Goal: Task Accomplishment & Management: Use online tool/utility

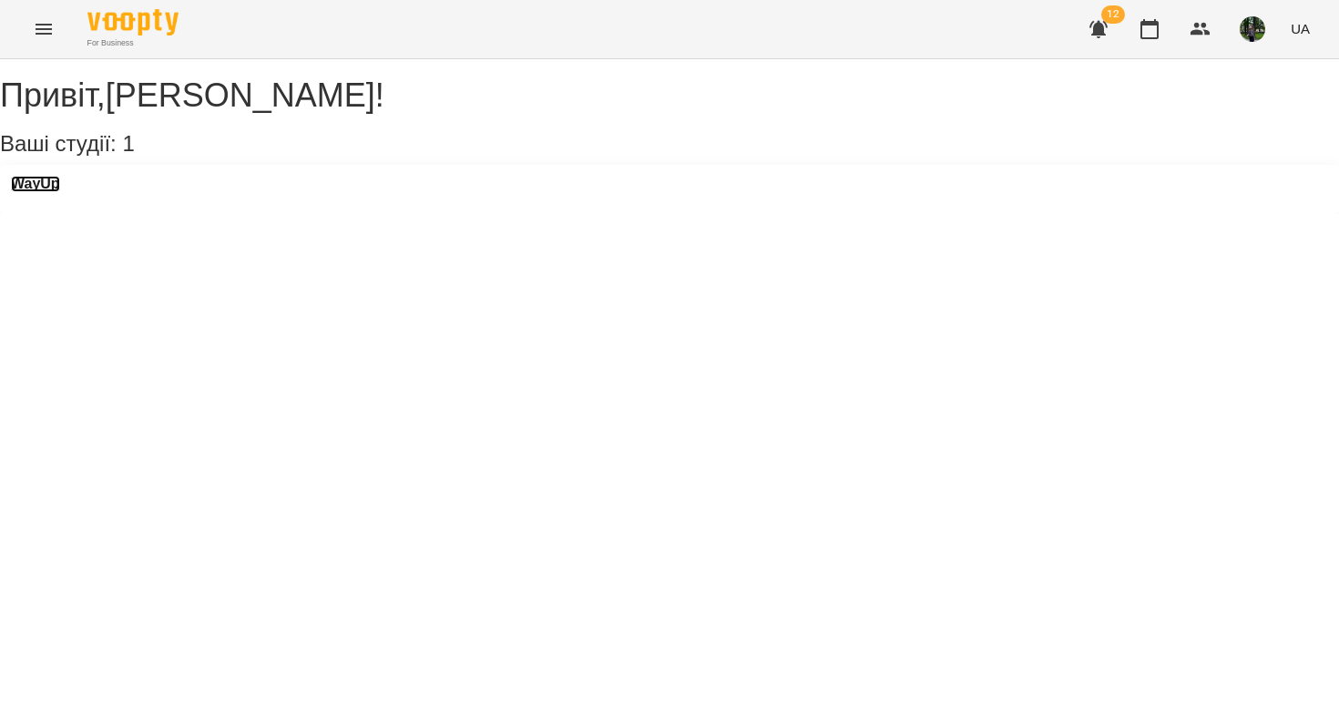
click at [60, 192] on h3 "WayUp" at bounding box center [35, 184] width 49 height 16
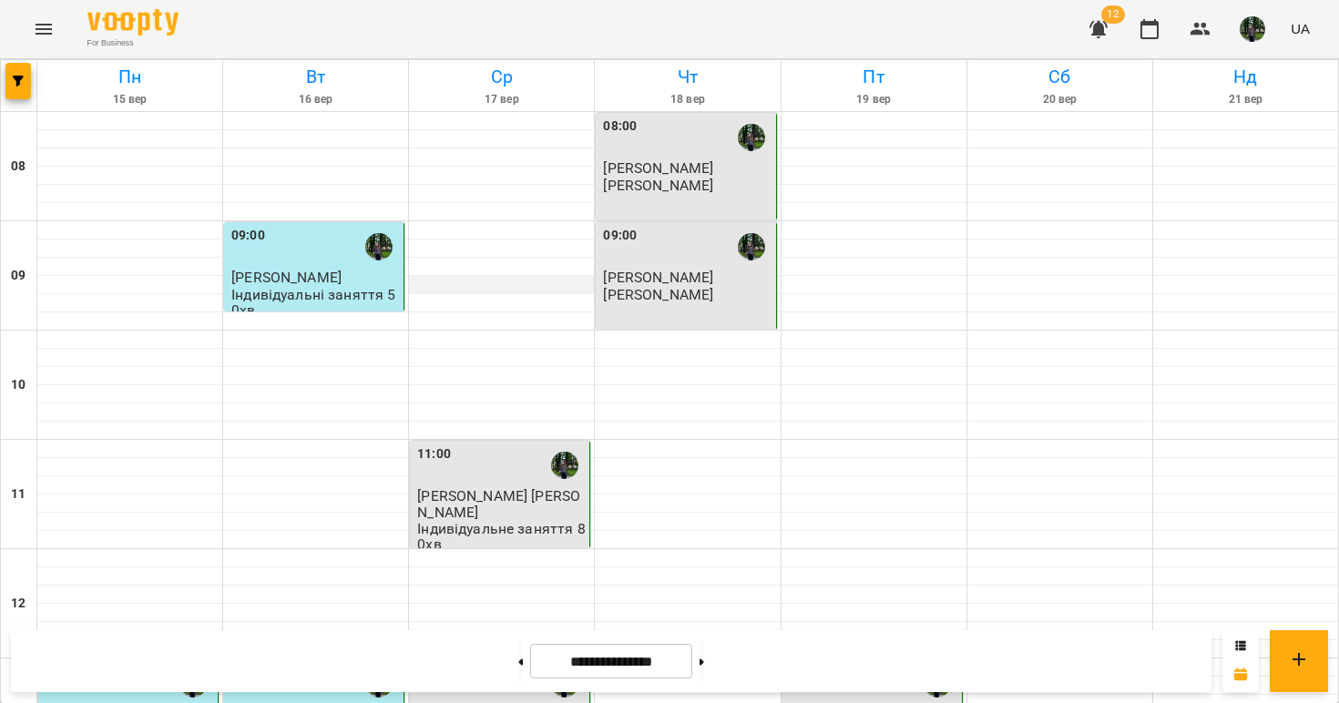
scroll to position [754, 0]
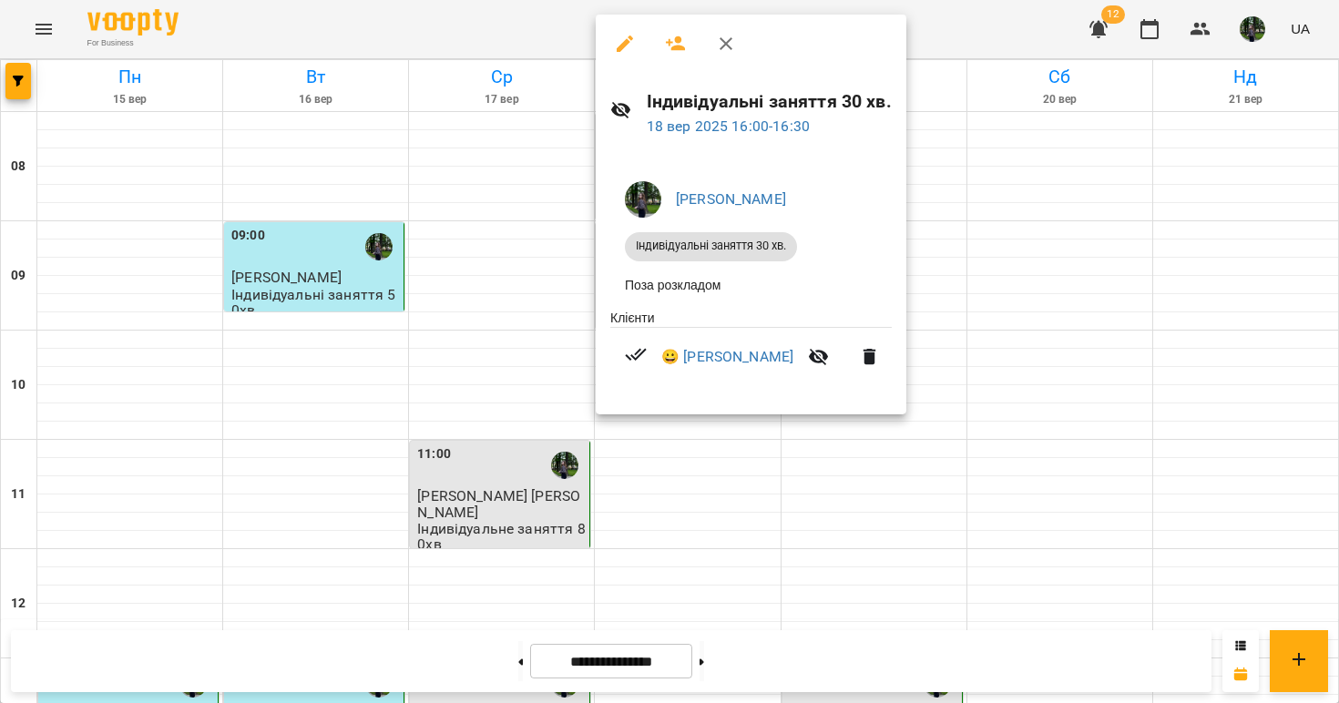
click at [431, 307] on div at bounding box center [669, 351] width 1339 height 703
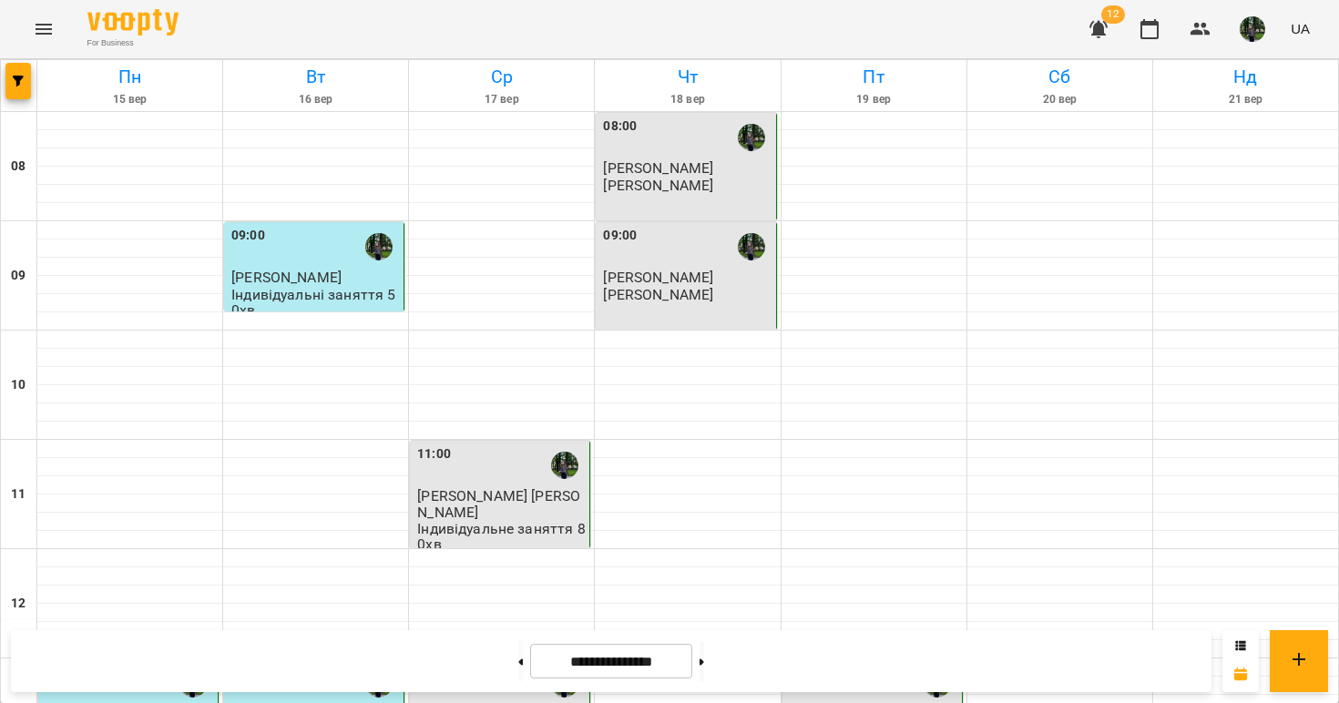
scroll to position [0, 0]
click at [1089, 25] on icon "button" at bounding box center [1098, 29] width 22 height 22
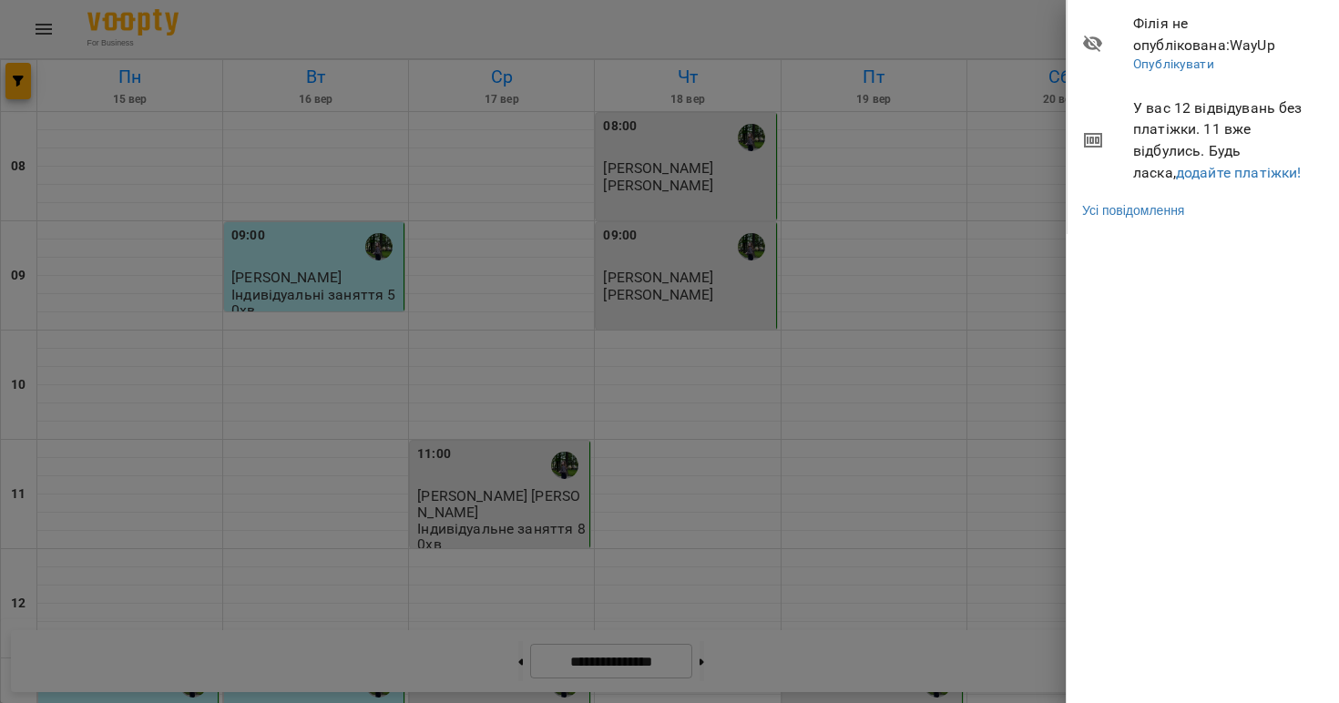
click at [964, 39] on div at bounding box center [669, 351] width 1339 height 703
